Goal: Information Seeking & Learning: Learn about a topic

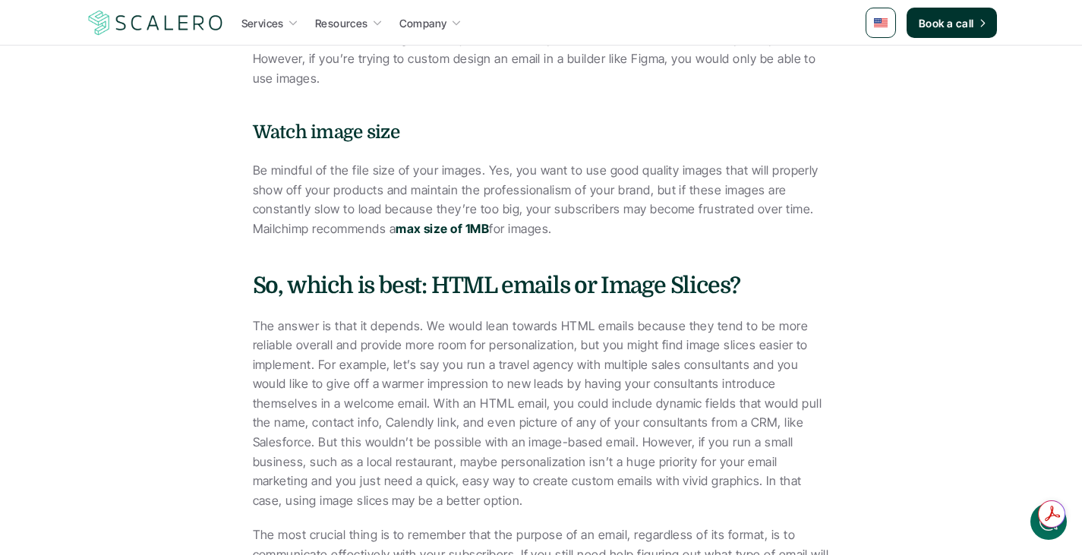
scroll to position [4174, 0]
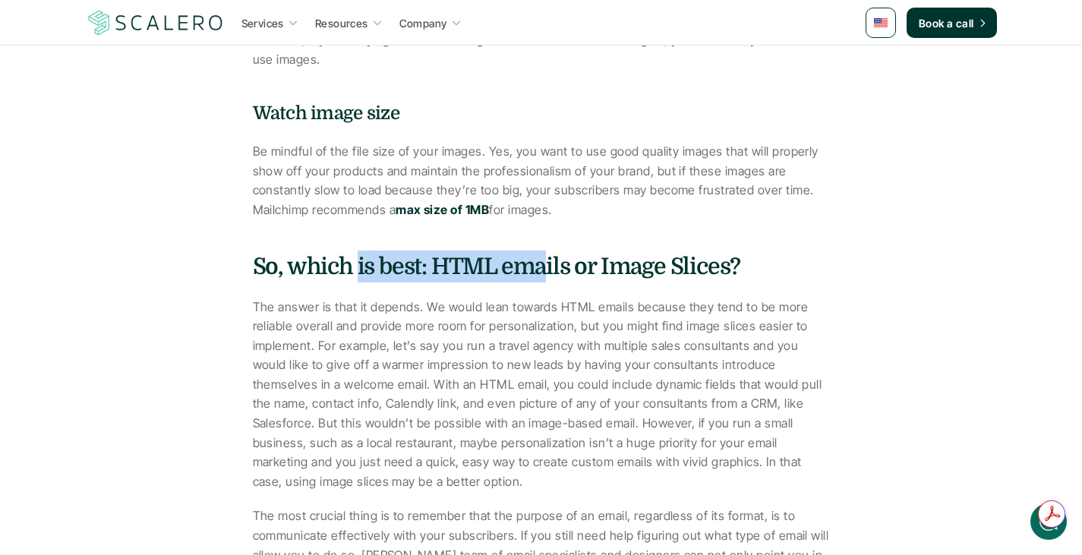
drag, startPoint x: 357, startPoint y: 228, endPoint x: 549, endPoint y: 248, distance: 192.4
click at [543, 250] on h4 "So, which is best: HTML emails or Image Slices?" at bounding box center [541, 266] width 577 height 32
click at [535, 326] on p "The answer is that it depends. We would lean towards HTML emails because they t…" at bounding box center [541, 395] width 577 height 194
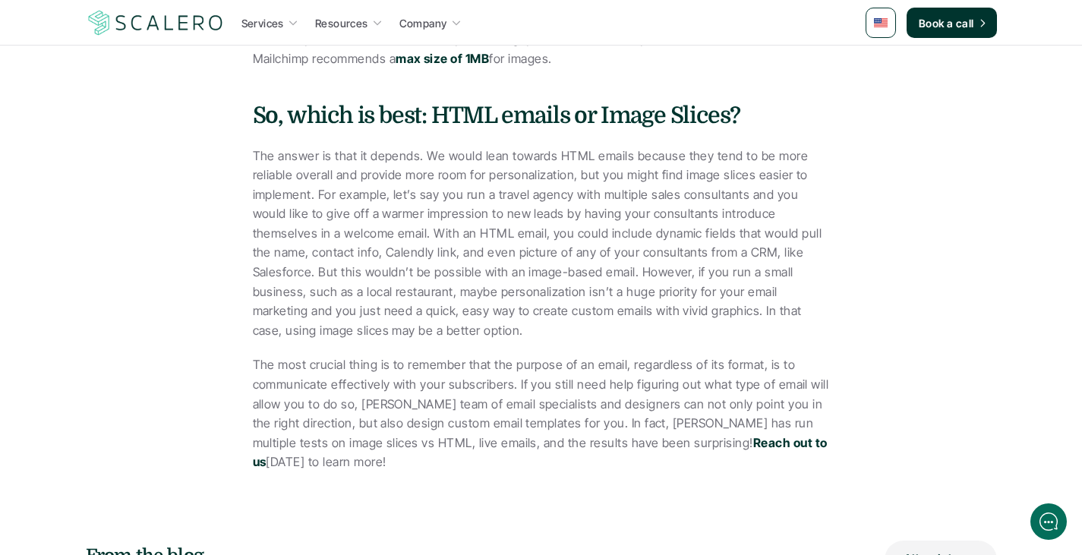
scroll to position [4250, 0]
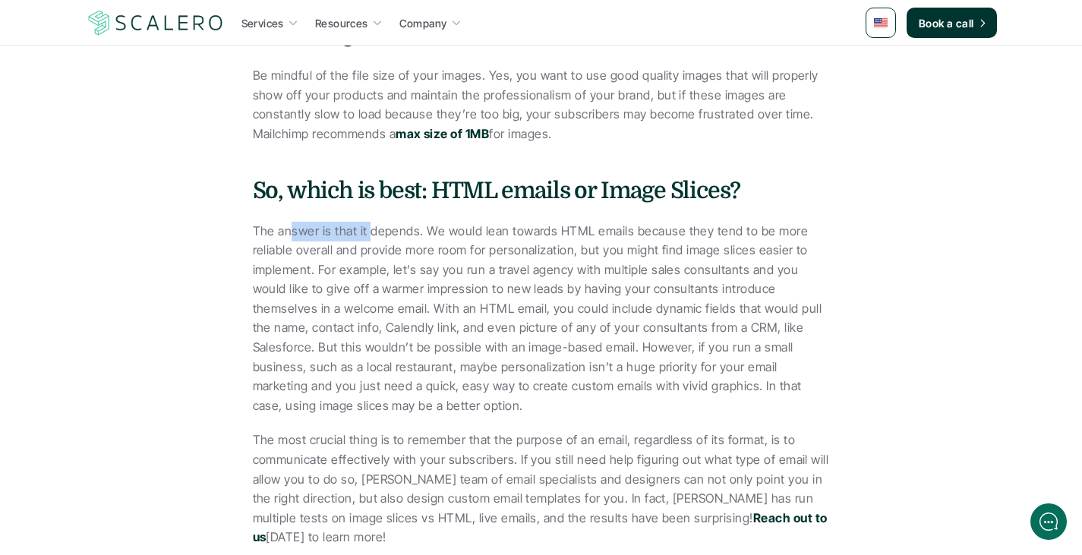
drag, startPoint x: 289, startPoint y: 193, endPoint x: 424, endPoint y: 195, distance: 134.4
click at [376, 222] on p "The answer is that it depends. We would lean towards HTML emails because they t…" at bounding box center [541, 319] width 577 height 194
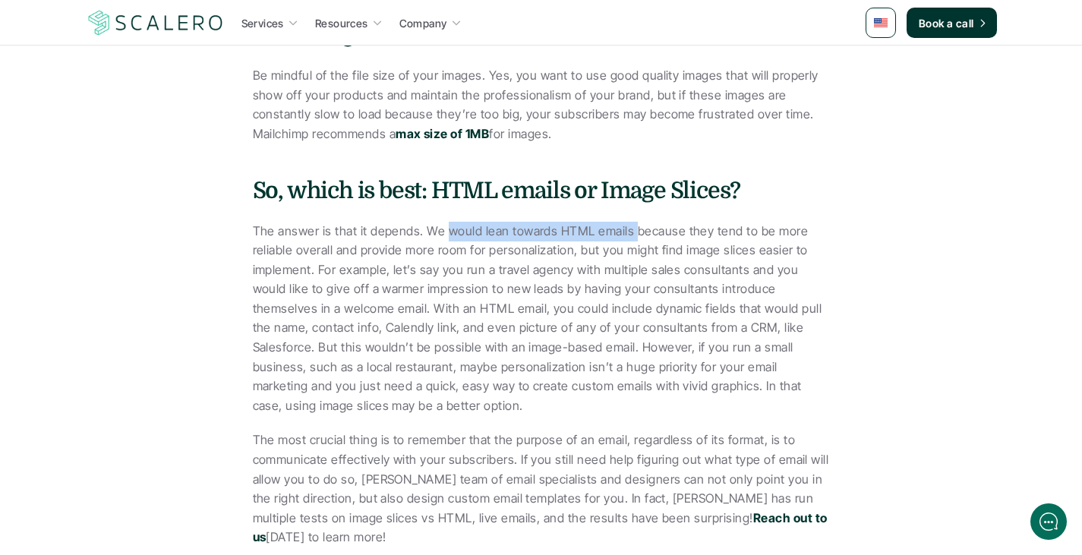
drag, startPoint x: 446, startPoint y: 195, endPoint x: 633, endPoint y: 195, distance: 186.7
click at [631, 222] on p "The answer is that it depends. We would lean towards HTML emails because they t…" at bounding box center [541, 319] width 577 height 194
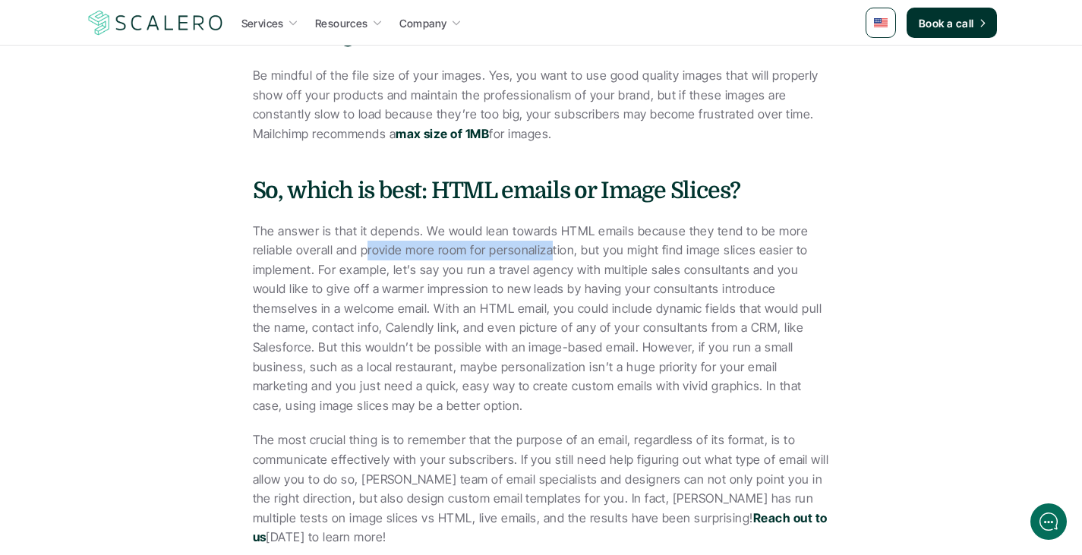
drag, startPoint x: 367, startPoint y: 213, endPoint x: 546, endPoint y: 206, distance: 180.0
click at [546, 222] on p "The answer is that it depends. We would lean towards HTML emails because they t…" at bounding box center [541, 319] width 577 height 194
drag, startPoint x: 581, startPoint y: 205, endPoint x: 770, endPoint y: 203, distance: 189.0
click at [770, 222] on p "The answer is that it depends. We would lean towards HTML emails because they t…" at bounding box center [541, 319] width 577 height 194
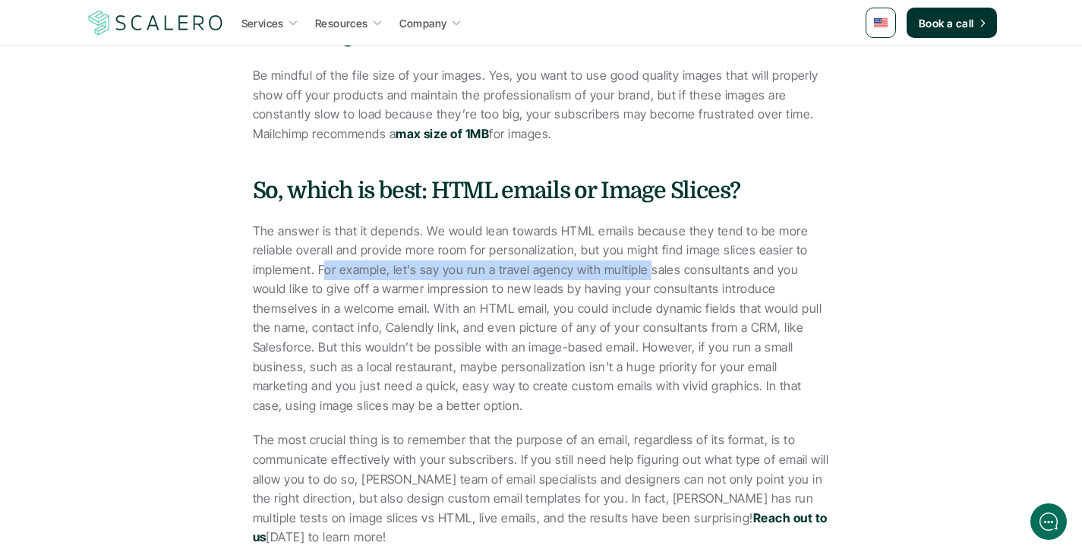
drag, startPoint x: 402, startPoint y: 226, endPoint x: 645, endPoint y: 227, distance: 242.9
click at [645, 227] on p "The answer is that it depends. We would lean towards HTML emails because they t…" at bounding box center [541, 319] width 577 height 194
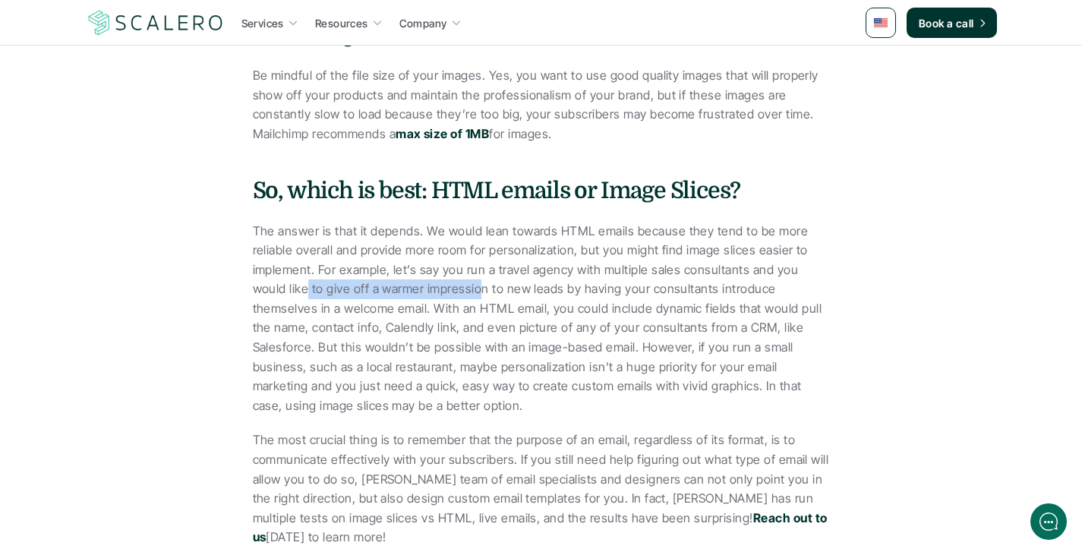
drag, startPoint x: 272, startPoint y: 252, endPoint x: 443, endPoint y: 249, distance: 171.6
click at [443, 249] on p "The answer is that it depends. We would lean towards HTML emails because they t…" at bounding box center [541, 319] width 577 height 194
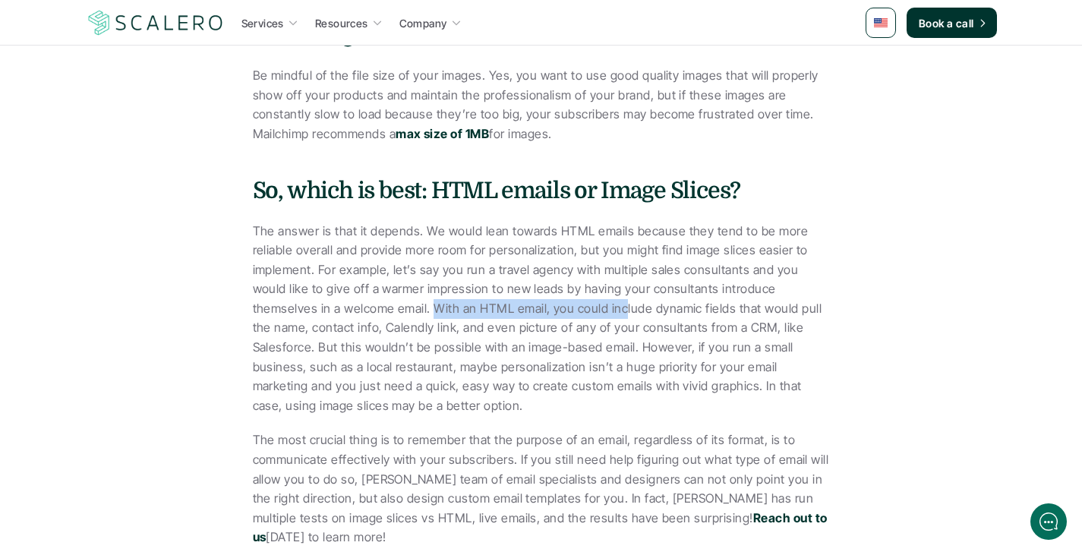
drag, startPoint x: 344, startPoint y: 270, endPoint x: 538, endPoint y: 270, distance: 194.3
click at [537, 270] on p "The answer is that it depends. We would lean towards HTML emails because they t…" at bounding box center [541, 319] width 577 height 194
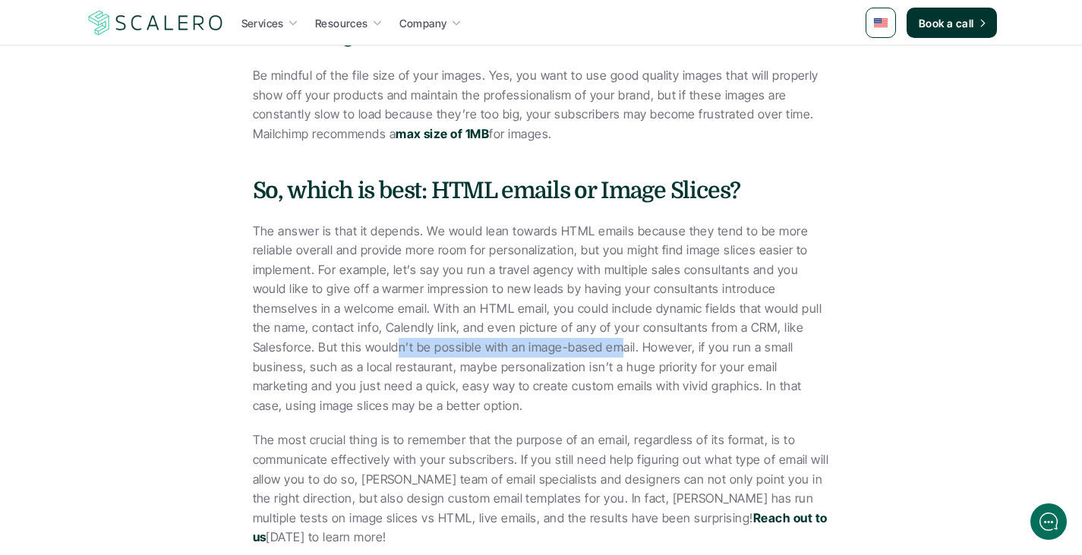
drag, startPoint x: 282, startPoint y: 308, endPoint x: 502, endPoint y: 310, distance: 220.1
click at [502, 310] on p "The answer is that it depends. We would lean towards HTML emails because they t…" at bounding box center [541, 319] width 577 height 194
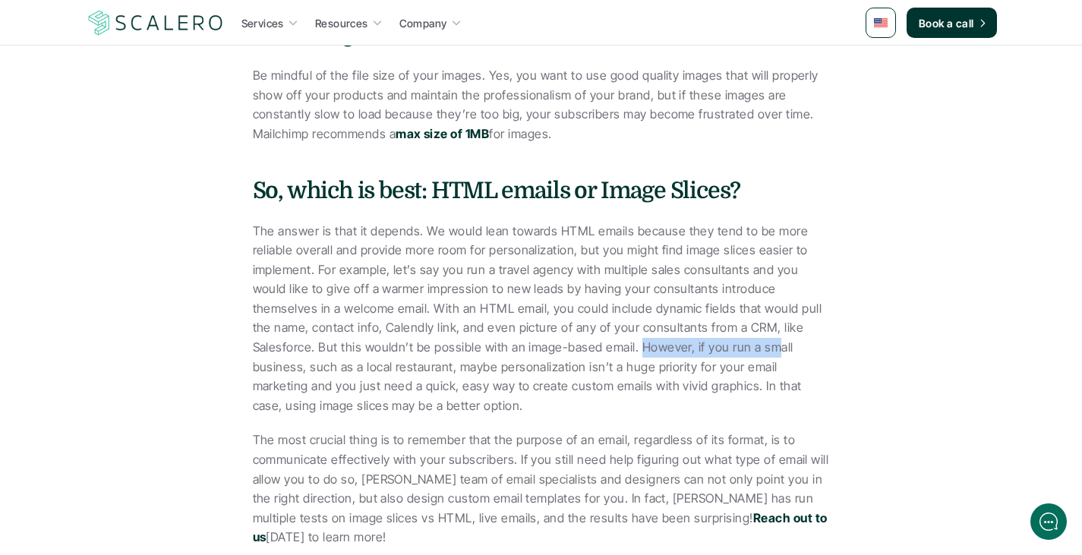
drag, startPoint x: 526, startPoint y: 313, endPoint x: 695, endPoint y: 319, distance: 169.4
click at [682, 316] on p "The answer is that it depends. We would lean towards HTML emails because they t…" at bounding box center [541, 319] width 577 height 194
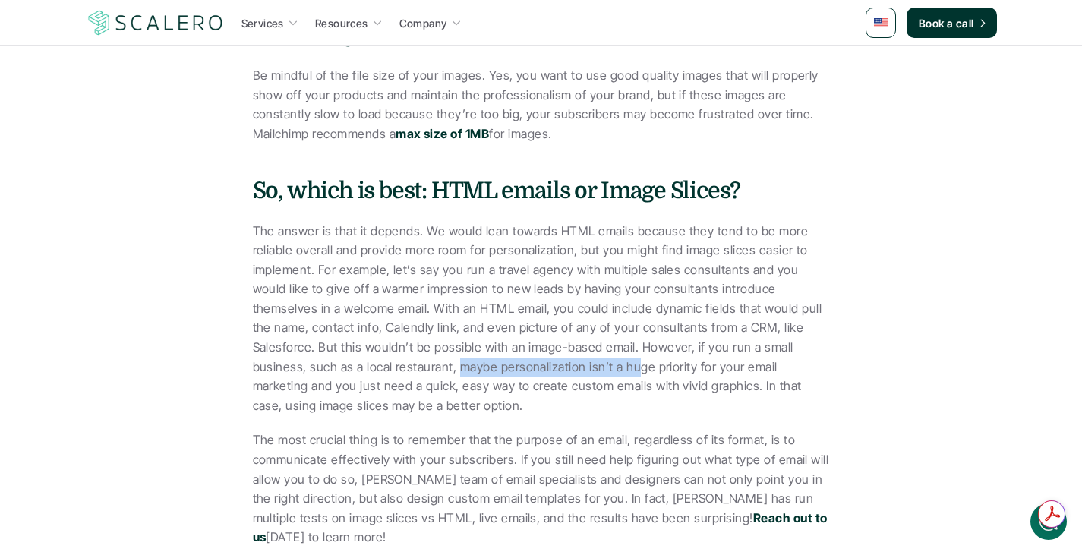
drag, startPoint x: 317, startPoint y: 333, endPoint x: 504, endPoint y: 332, distance: 186.7
click at [501, 332] on p "The answer is that it depends. We would lean towards HTML emails because they t…" at bounding box center [541, 319] width 577 height 194
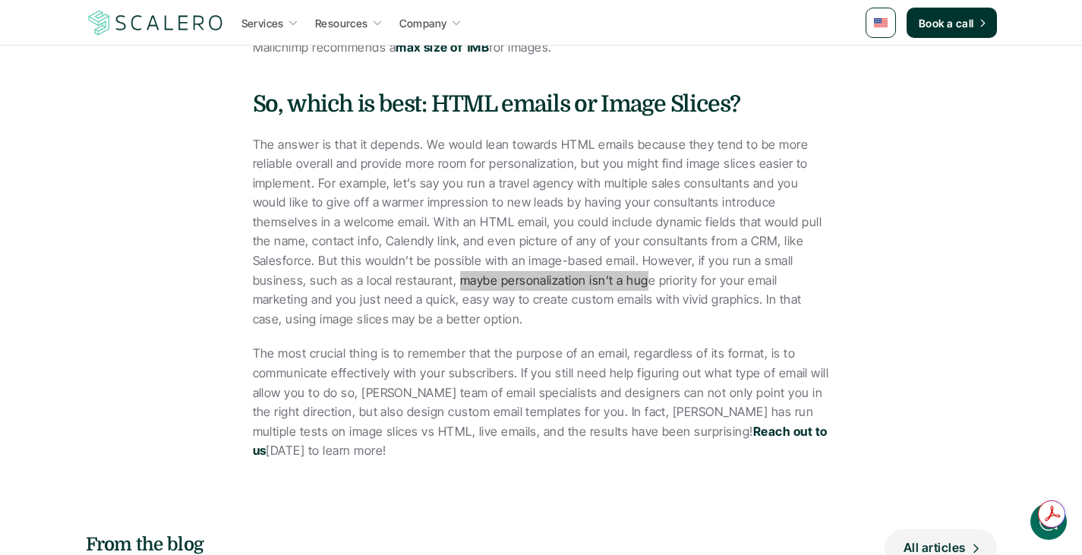
scroll to position [4402, 0]
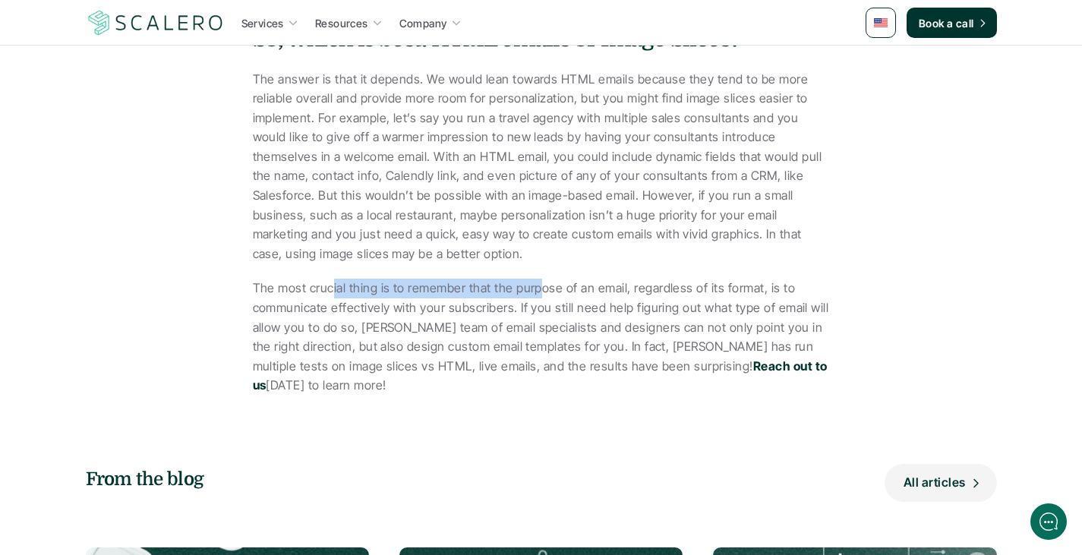
drag, startPoint x: 333, startPoint y: 249, endPoint x: 537, endPoint y: 260, distance: 204.4
click at [537, 279] on p "The most crucial thing is to remember that the purpose of an email, regardless …" at bounding box center [541, 337] width 577 height 117
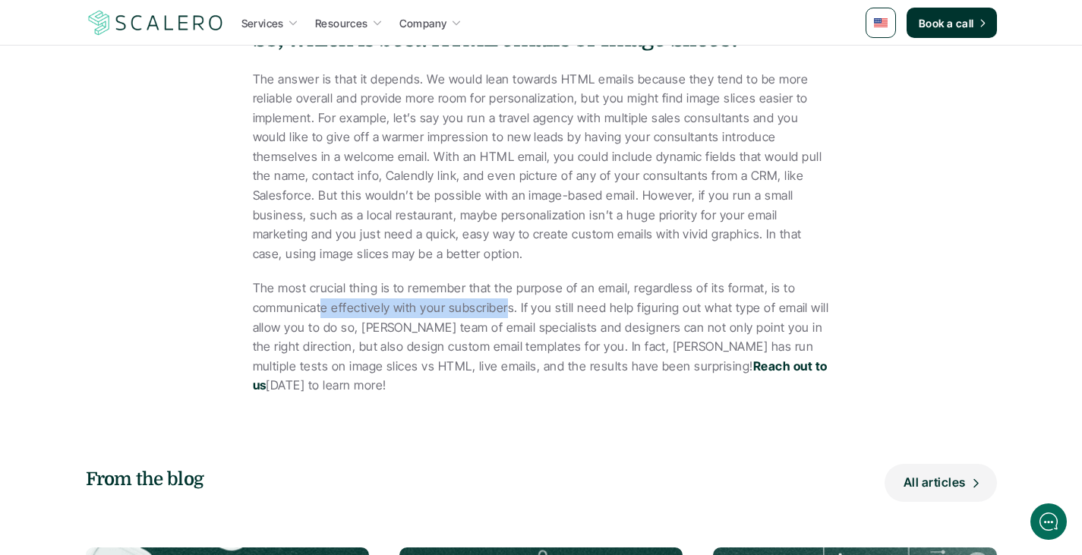
drag, startPoint x: 320, startPoint y: 270, endPoint x: 504, endPoint y: 270, distance: 184.4
click at [504, 279] on p "The most crucial thing is to remember that the purpose of an email, regardless …" at bounding box center [541, 337] width 577 height 117
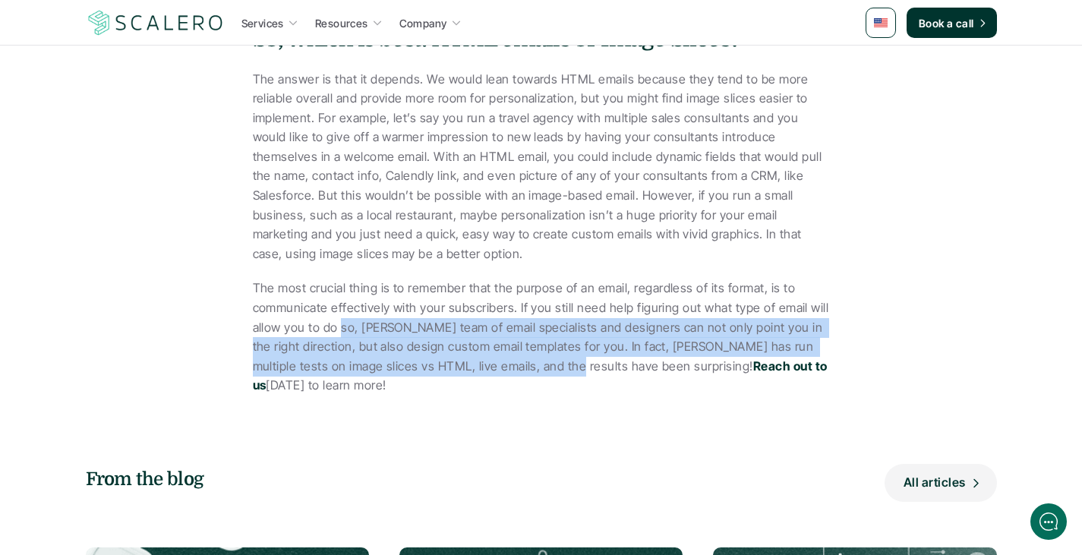
drag, startPoint x: 342, startPoint y: 293, endPoint x: 538, endPoint y: 331, distance: 200.2
click at [538, 331] on p "The most crucial thing is to remember that the purpose of an email, regardless …" at bounding box center [541, 337] width 577 height 117
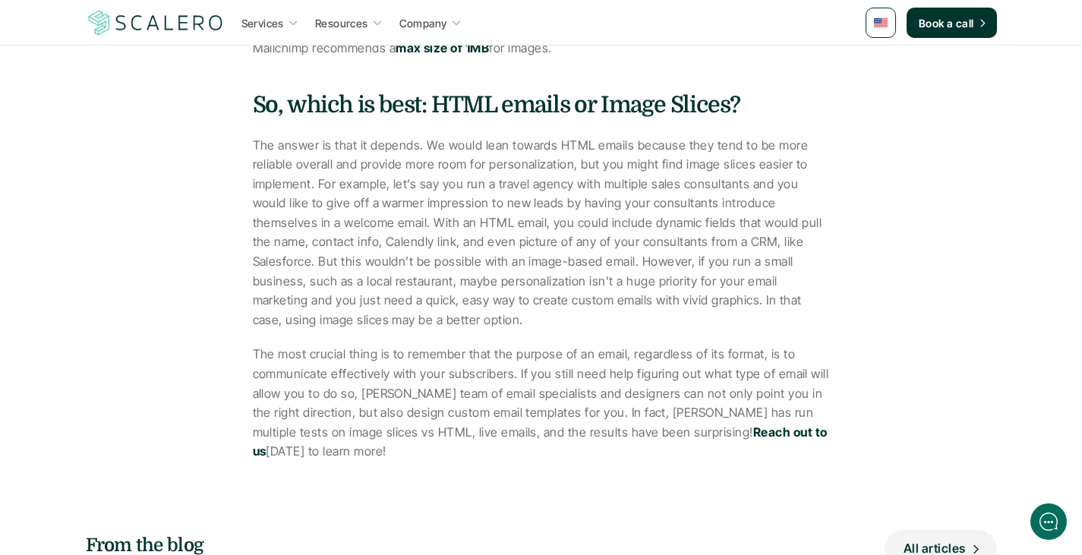
scroll to position [4250, 0]
